Goal: Task Accomplishment & Management: Use online tool/utility

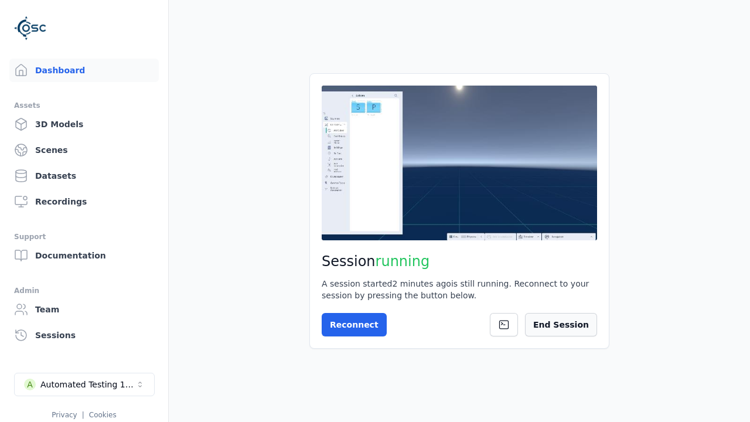
click at [568, 331] on button "End Session" at bounding box center [561, 324] width 72 height 23
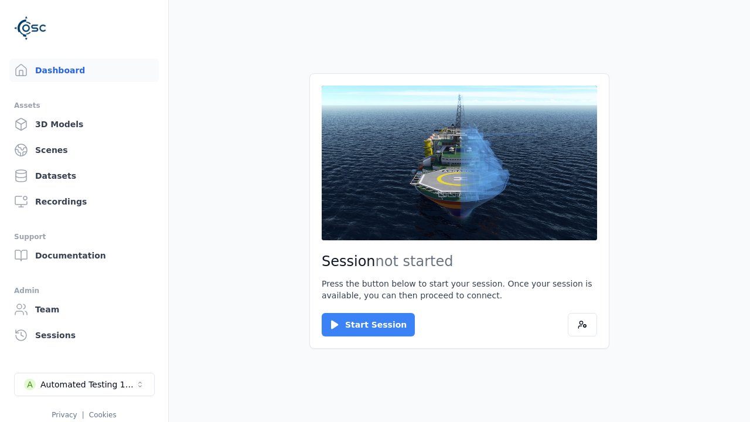
click at [361, 325] on button "Start Session" at bounding box center [368, 324] width 93 height 23
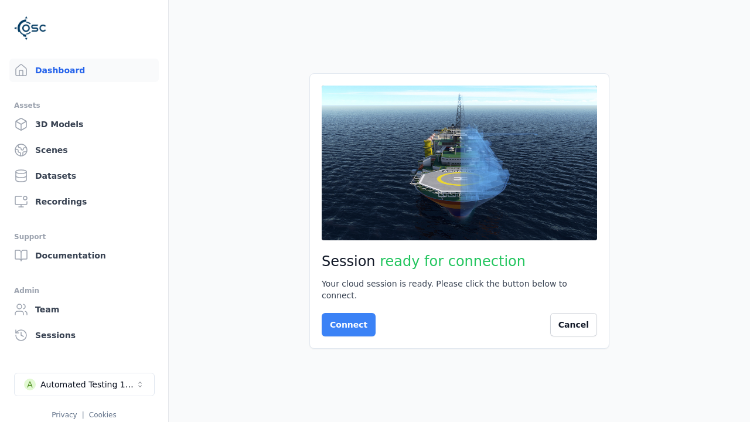
click at [345, 319] on button "Connect" at bounding box center [349, 324] width 54 height 23
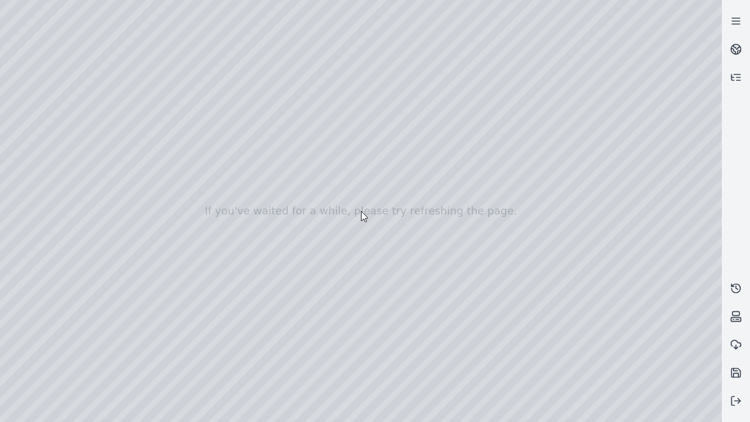
click at [26, 107] on div at bounding box center [361, 211] width 722 height 422
click at [25, 121] on div at bounding box center [361, 211] width 722 height 422
click at [195, 27] on div at bounding box center [361, 211] width 722 height 422
drag, startPoint x: 134, startPoint y: 90, endPoint x: 389, endPoint y: 290, distance: 323.6
click at [389, 290] on div at bounding box center [361, 211] width 722 height 422
